Goal: Task Accomplishment & Management: Use online tool/utility

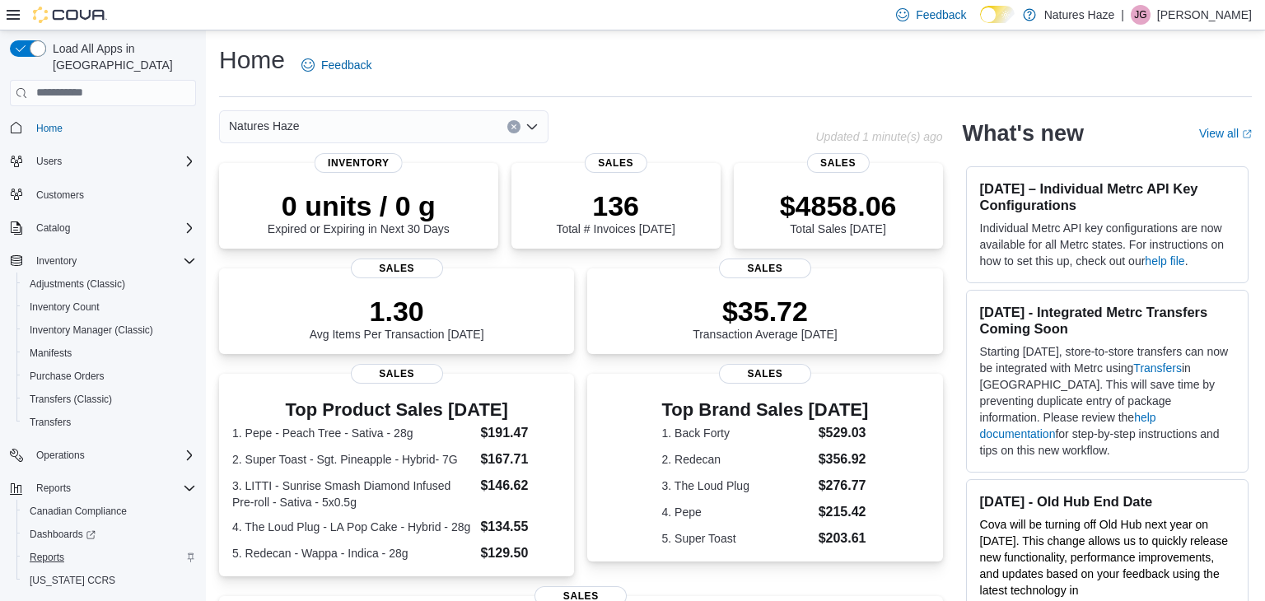
click at [39, 551] on span "Reports" at bounding box center [47, 557] width 35 height 13
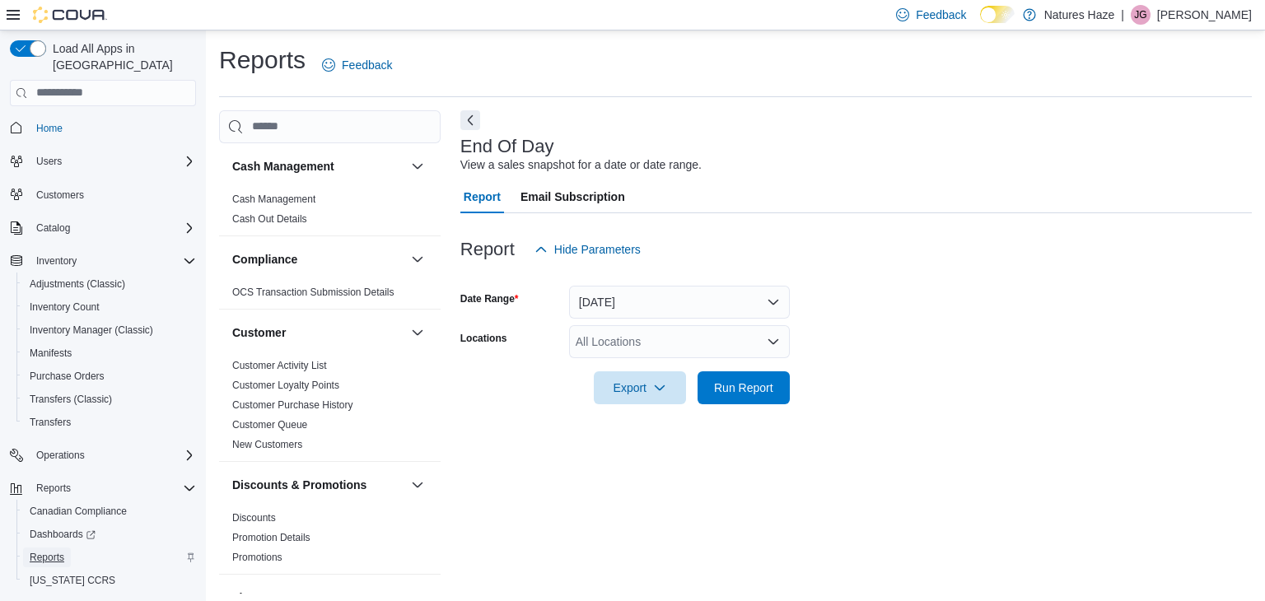
scroll to position [6, 0]
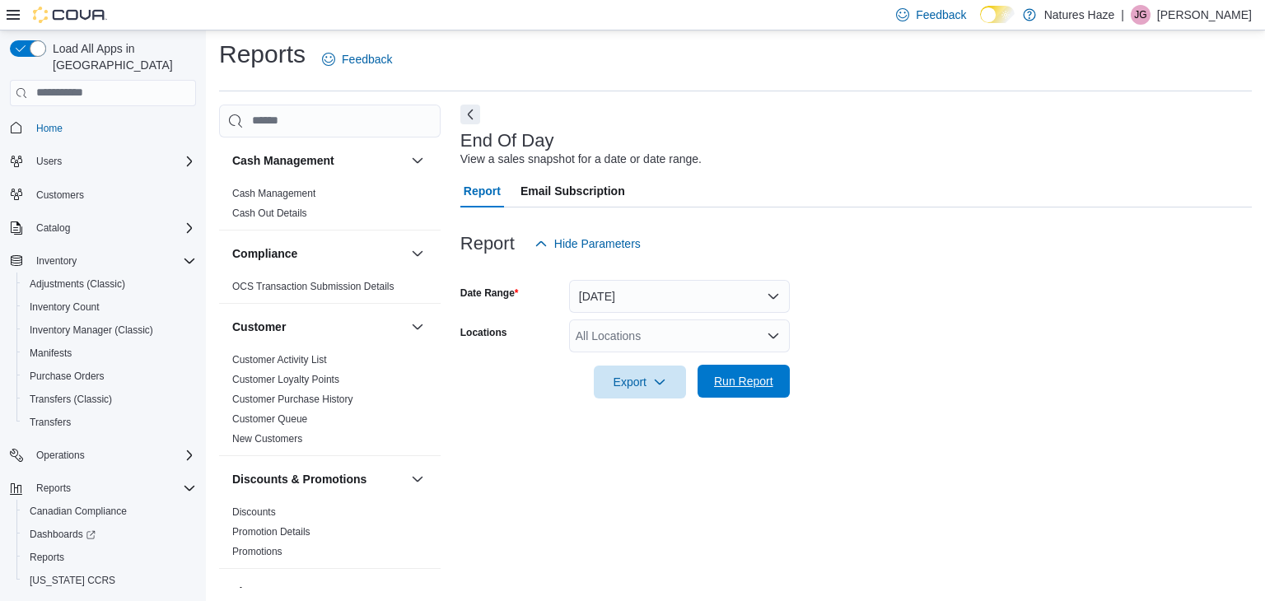
click at [758, 381] on span "Run Report" at bounding box center [743, 381] width 59 height 16
